Goal: Task Accomplishment & Management: Complete application form

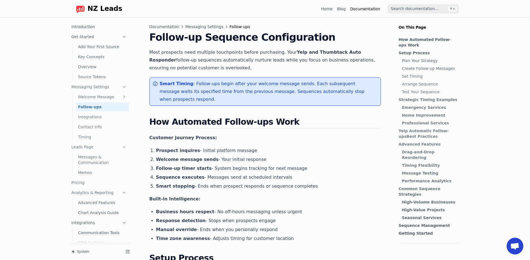
click at [107, 10] on span "NZ Leads" at bounding box center [105, 9] width 35 height 8
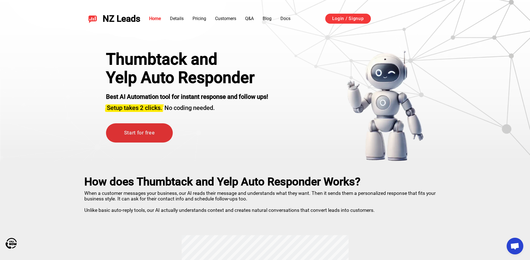
click at [155, 136] on link "Start for free" at bounding box center [139, 132] width 67 height 19
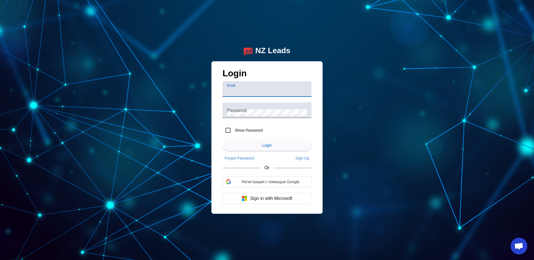
click at [244, 99] on div at bounding box center [266, 100] width 89 height 6
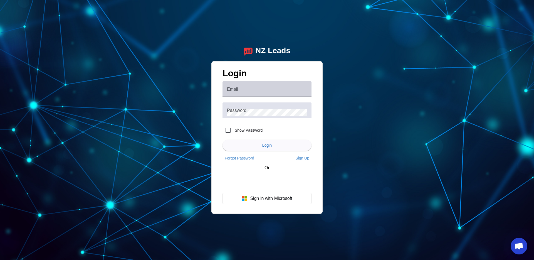
click at [244, 92] on input "Email" at bounding box center [267, 91] width 80 height 7
type input "[EMAIL_ADDRESS][DOMAIN_NAME]"
click at [257, 130] on label "Show Password" at bounding box center [247, 130] width 29 height 6
click at [233, 130] on input "Show Password" at bounding box center [227, 130] width 11 height 11
checkbox input "true"
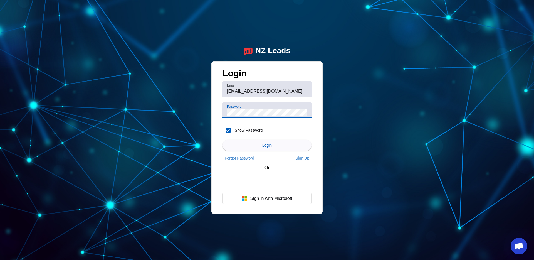
click at [230, 108] on div "Password" at bounding box center [267, 110] width 80 height 16
click at [304, 159] on span "Sign Up" at bounding box center [302, 158] width 14 height 4
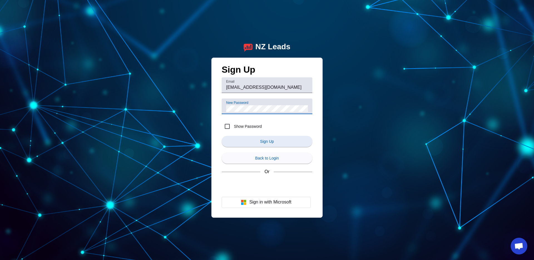
click at [284, 138] on span "submit" at bounding box center [267, 141] width 91 height 13
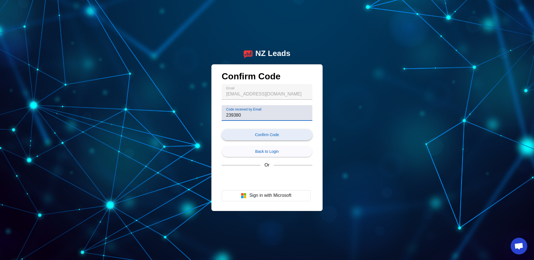
type input "239380"
click at [280, 131] on span "submit" at bounding box center [267, 134] width 91 height 13
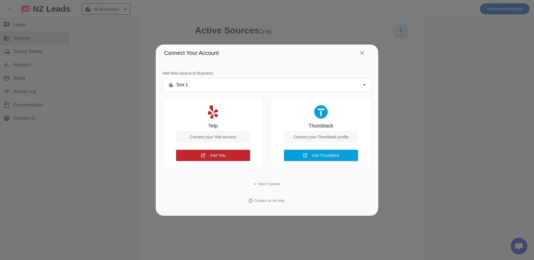
click at [93, 71] on div at bounding box center [267, 130] width 534 height 260
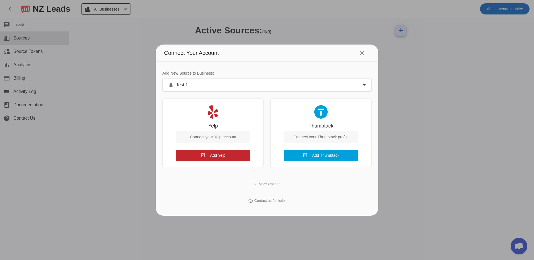
click at [420, 62] on div at bounding box center [267, 130] width 534 height 260
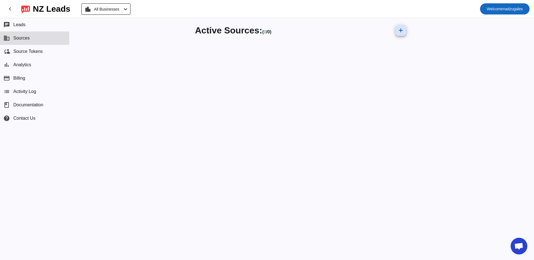
click at [480, 9] on span at bounding box center [504, 8] width 49 height 13
click at [508, 27] on button "Logout" at bounding box center [513, 23] width 31 height 13
